Goal: Complete application form

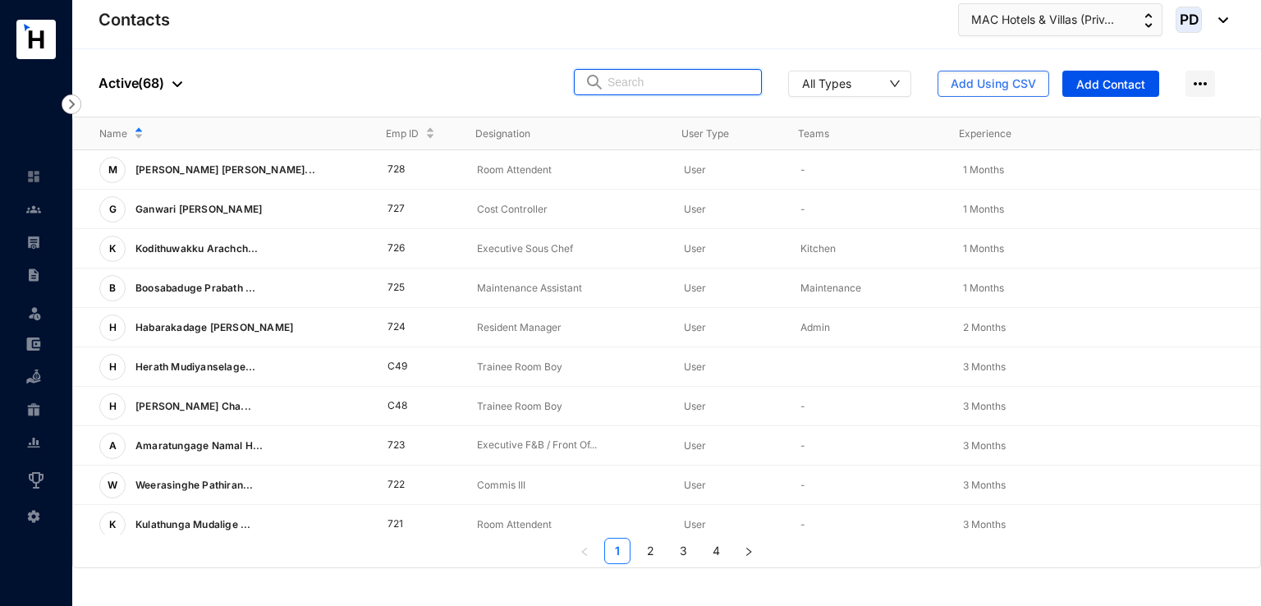
click at [657, 89] on input "text" at bounding box center [680, 82] width 144 height 25
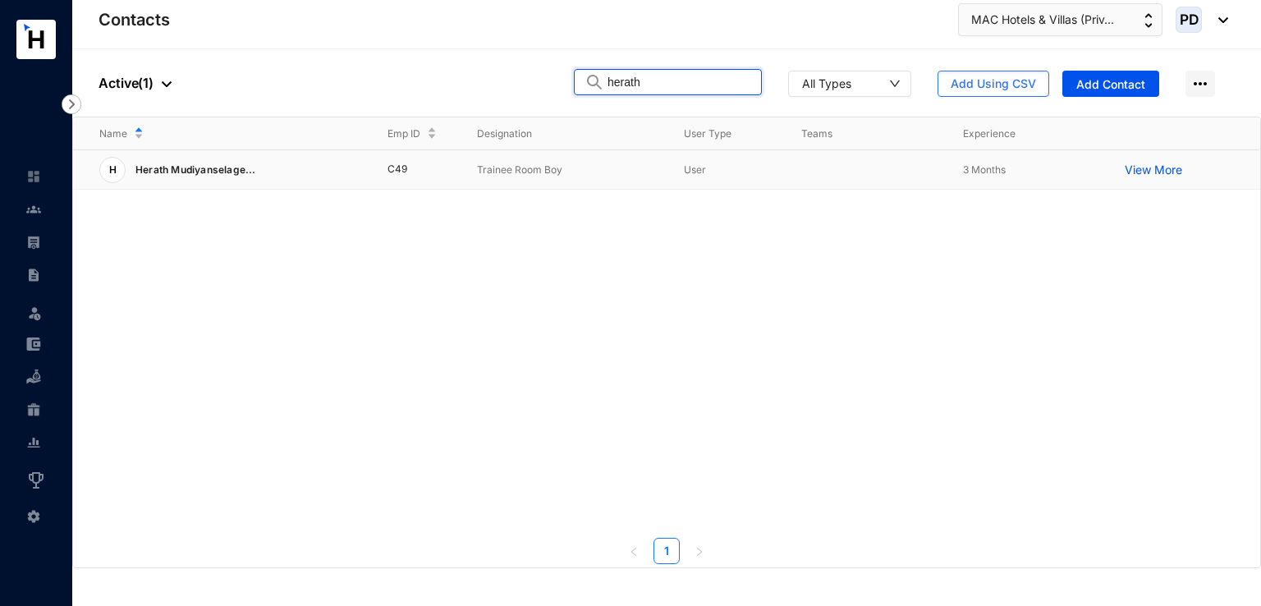
type input "herath"
click at [235, 178] on p "Herath Mudiyanselage..." at bounding box center [191, 170] width 131 height 26
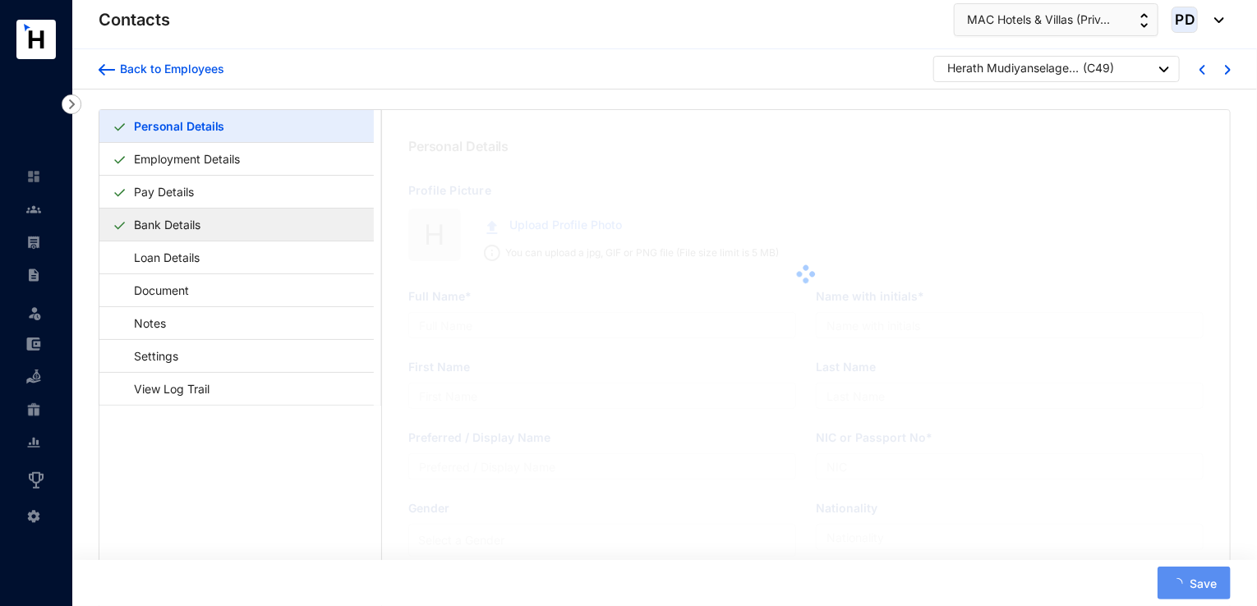
type input "Herath Mudiyanselage Minusha Umayanga Herath"
type input "H.M.M.U.Herath"
type input "Minusha"
type input "Herath"
type input "Minusha"
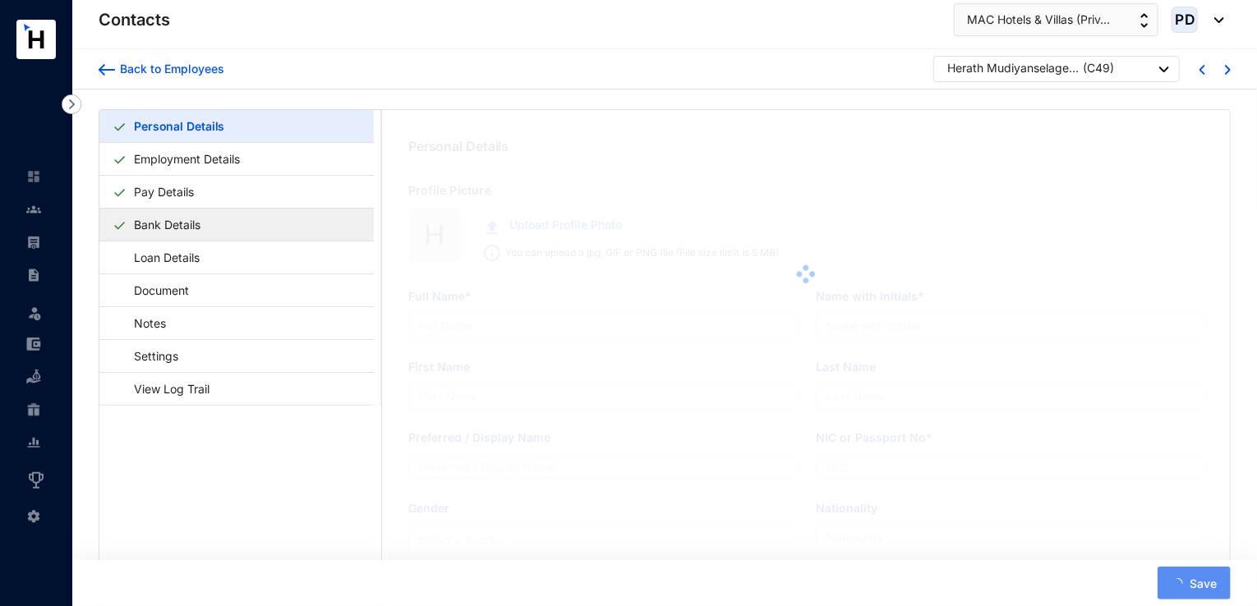
type input "200417501334"
type input "0717715205"
type input "[STREET_ADDRESS][PERSON_NAME]."
radio input "true"
type input "[DATE]"
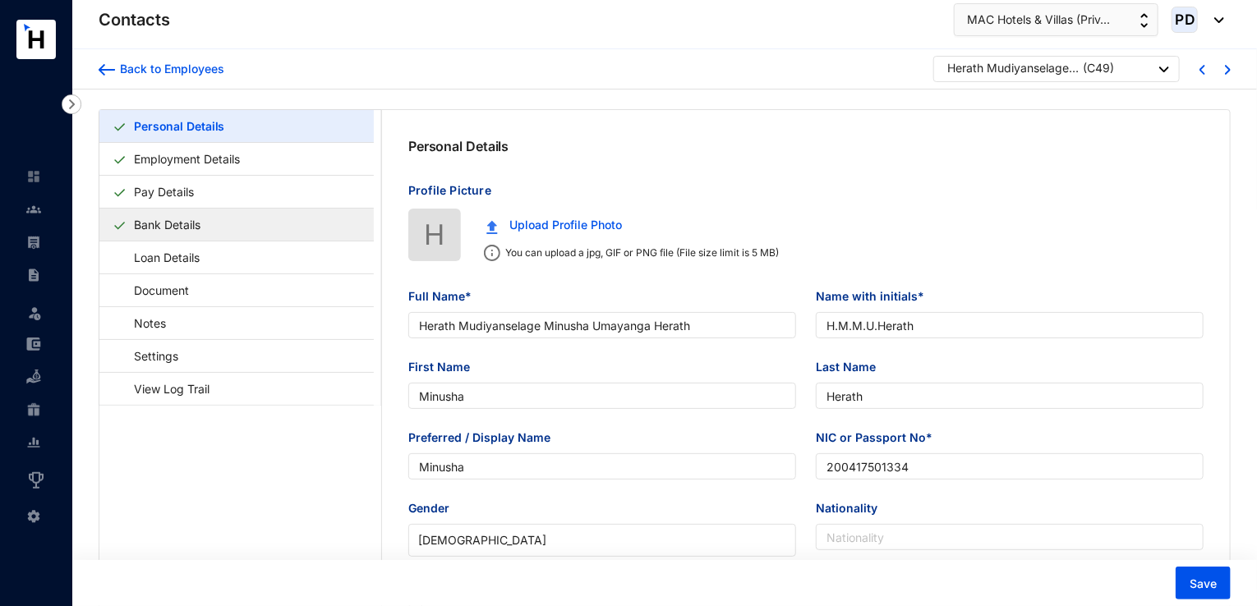
click at [172, 218] on link "Bank Details" at bounding box center [167, 225] width 80 height 34
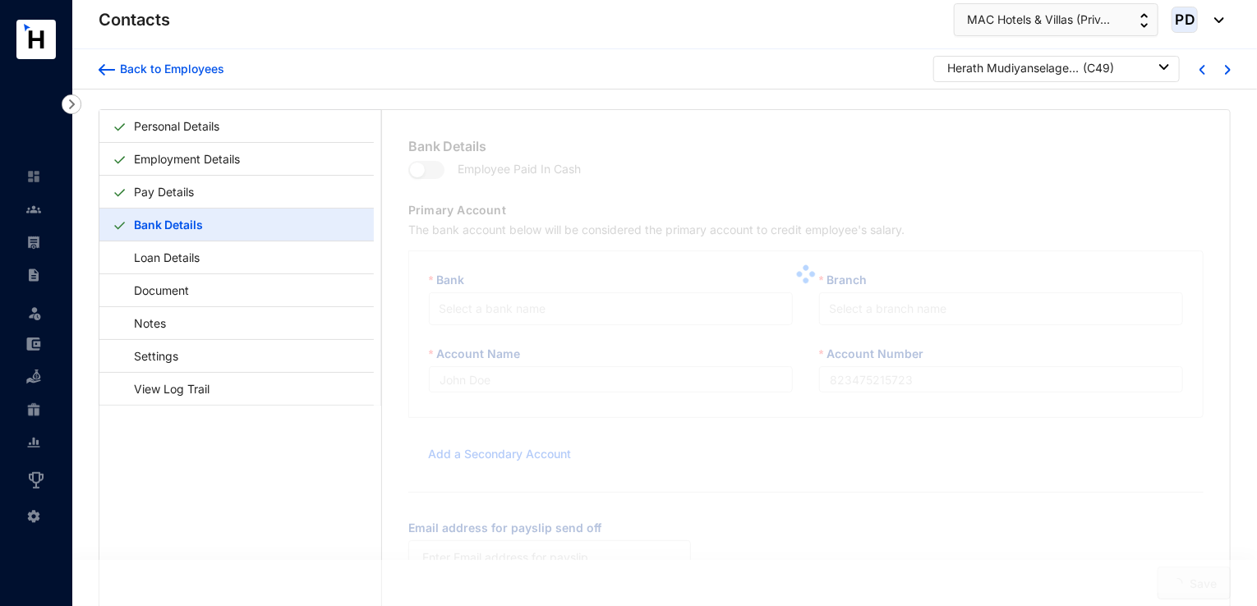
type input "H.M.M.U.Herath"
type input "200150081067"
type input "[EMAIL_ADDRESS][DOMAIN_NAME]"
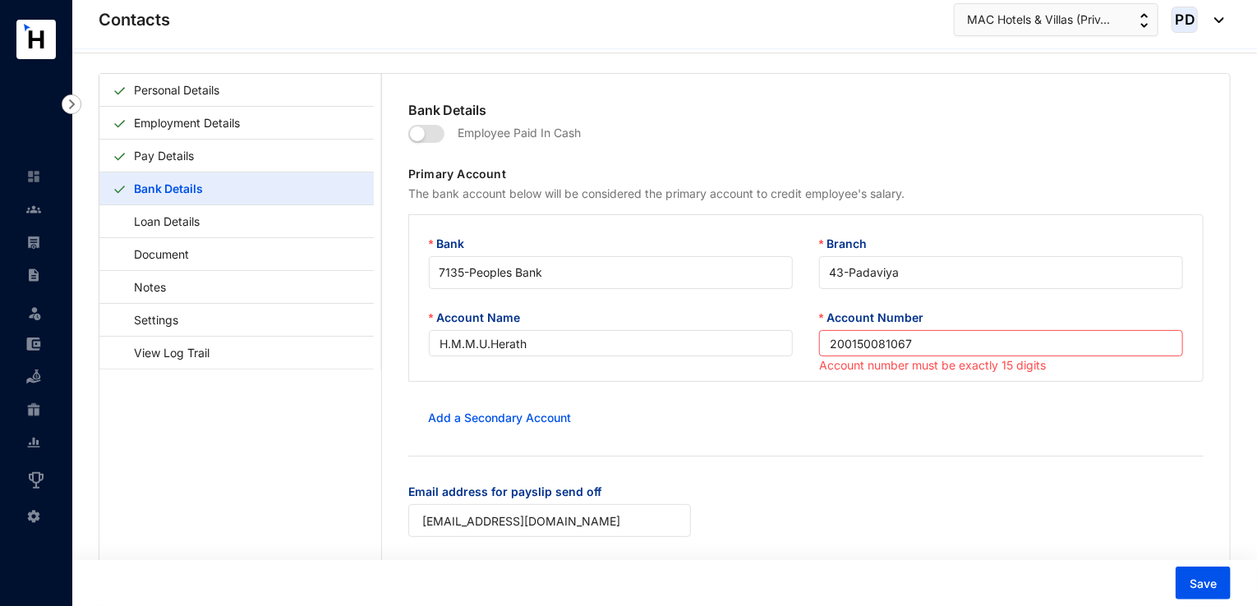
scroll to position [39, 0]
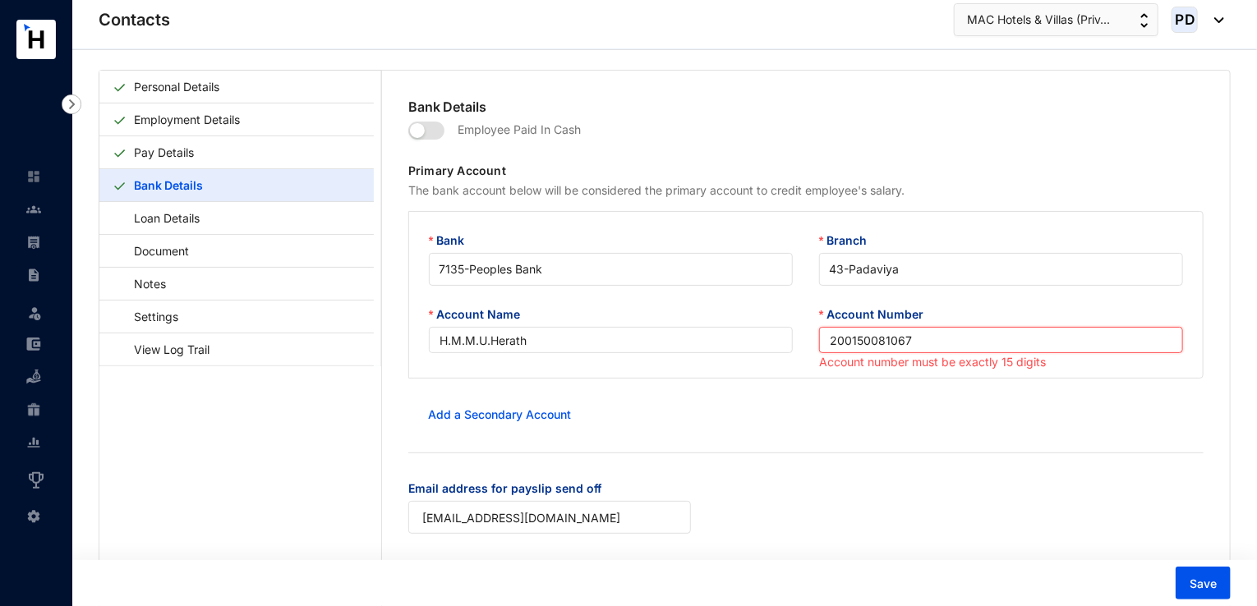
drag, startPoint x: 825, startPoint y: 342, endPoint x: 914, endPoint y: 342, distance: 89.5
click at [914, 342] on input "200150081067" at bounding box center [1001, 340] width 364 height 26
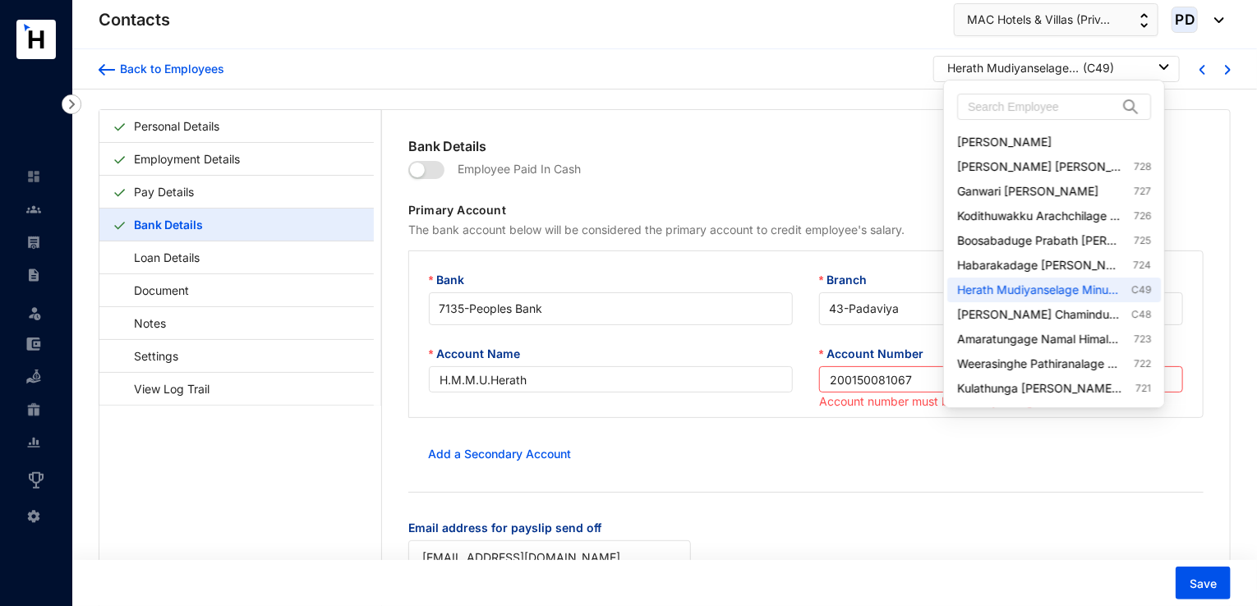
click at [1150, 72] on div "Herath Mudiyanselage [PERSON_NAME] Herath ( C49 )" at bounding box center [1058, 68] width 222 height 16
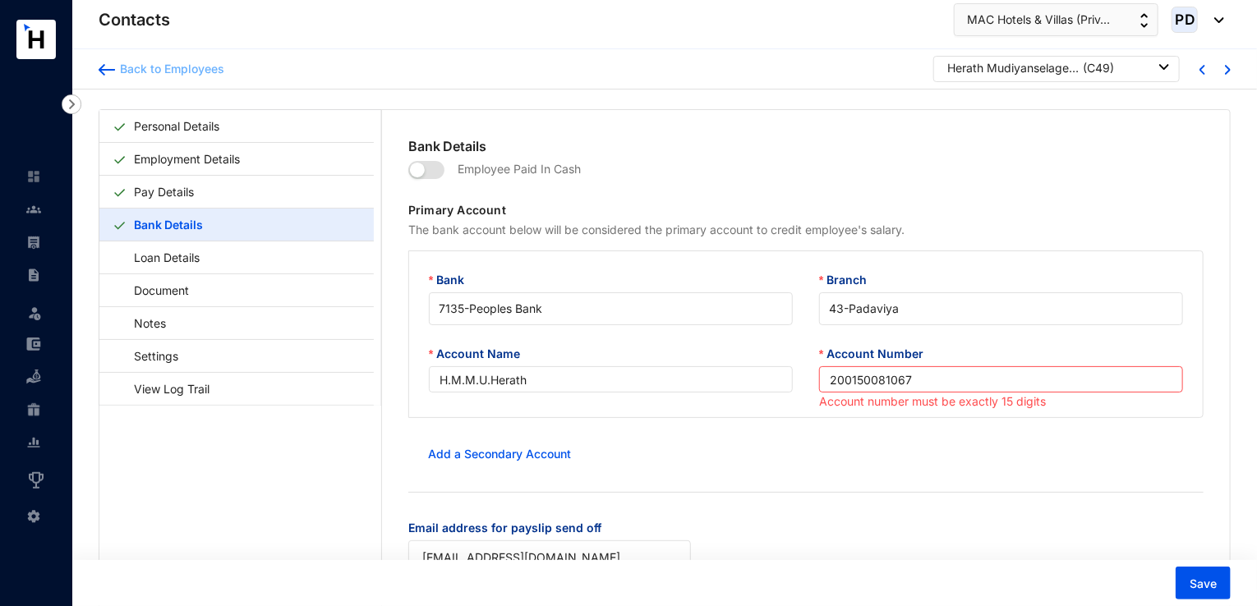
click at [113, 69] on img at bounding box center [107, 69] width 16 height 11
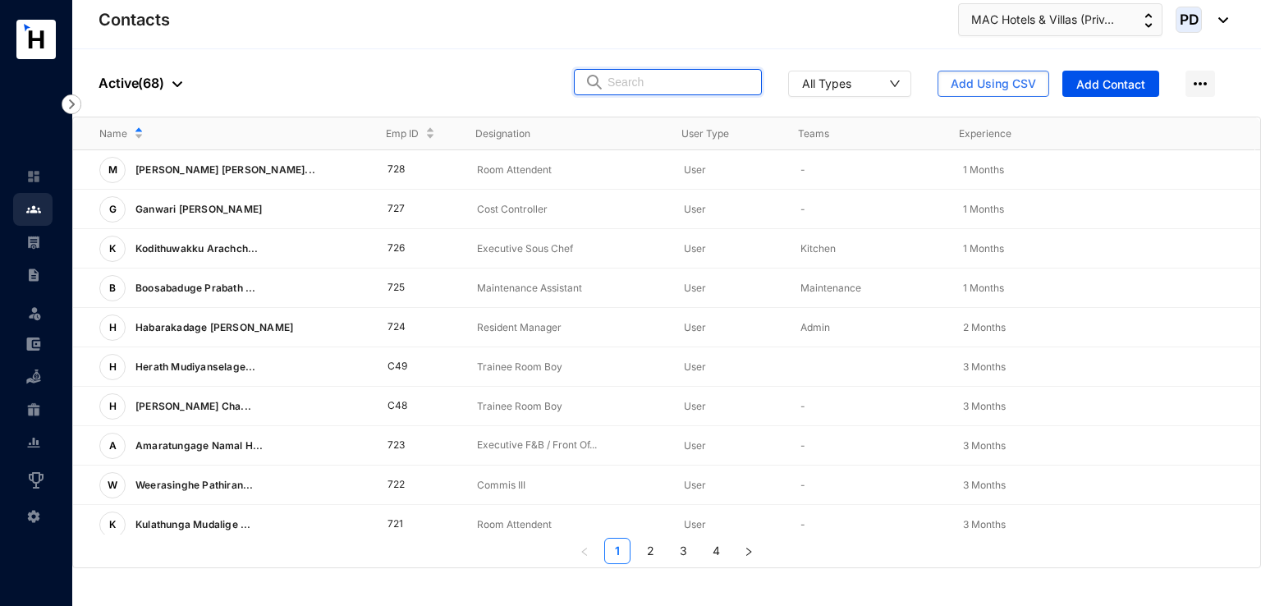
click at [664, 88] on input "text" at bounding box center [680, 82] width 144 height 25
type input "C50"
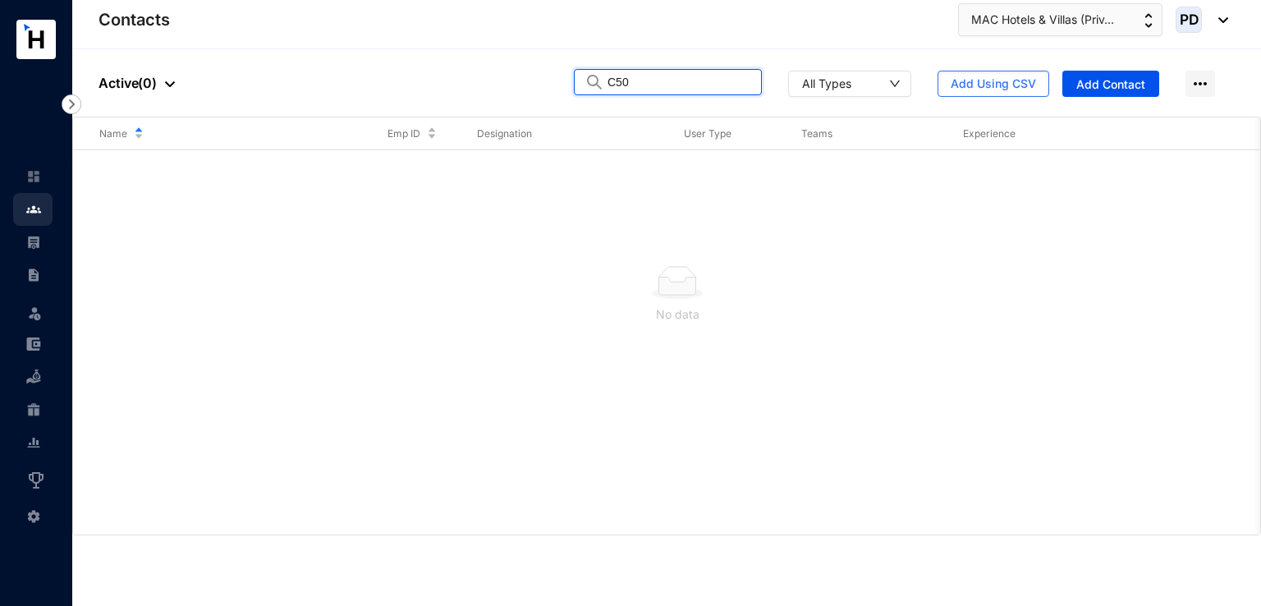
drag, startPoint x: 673, startPoint y: 80, endPoint x: 519, endPoint y: 88, distance: 154.6
click at [519, 88] on div "People Active ( 0 ) C50 All Types Add Using CSV Add Contact" at bounding box center [666, 82] width 1189 height 67
drag, startPoint x: 687, startPoint y: 80, endPoint x: 466, endPoint y: 93, distance: 220.5
click at [466, 93] on div "People Active ( 0 ) [PERSON_NAME] All Types Add Using CSV Add Contact" at bounding box center [666, 82] width 1189 height 67
type input "K"
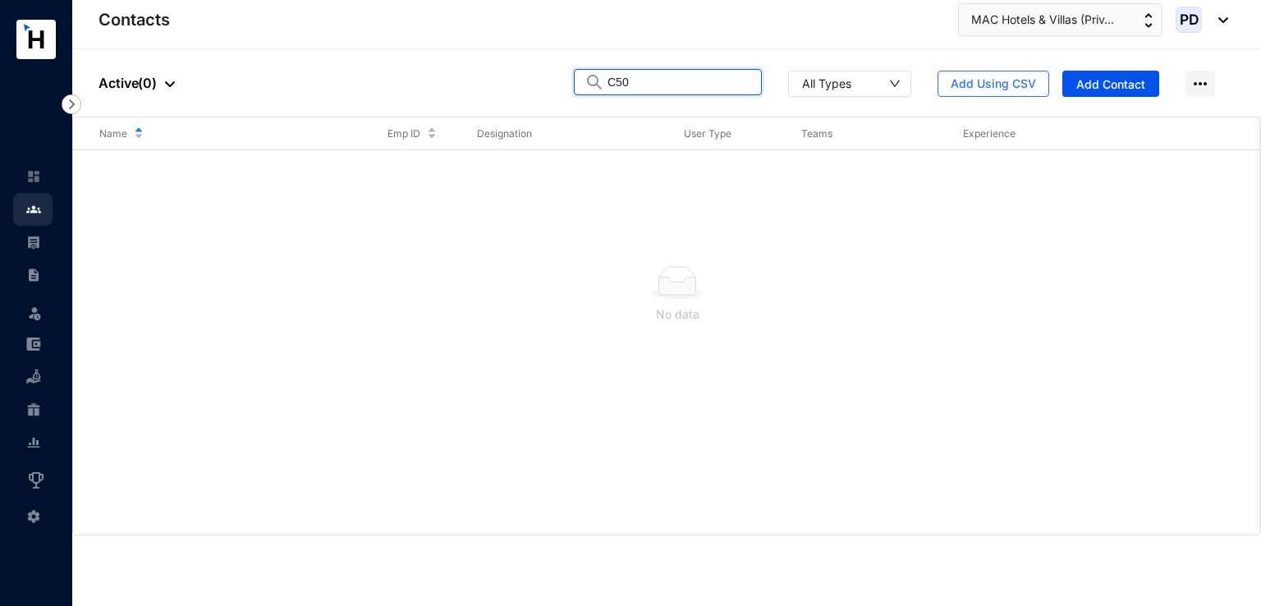
type input "C50"
